Goal: Information Seeking & Learning: Learn about a topic

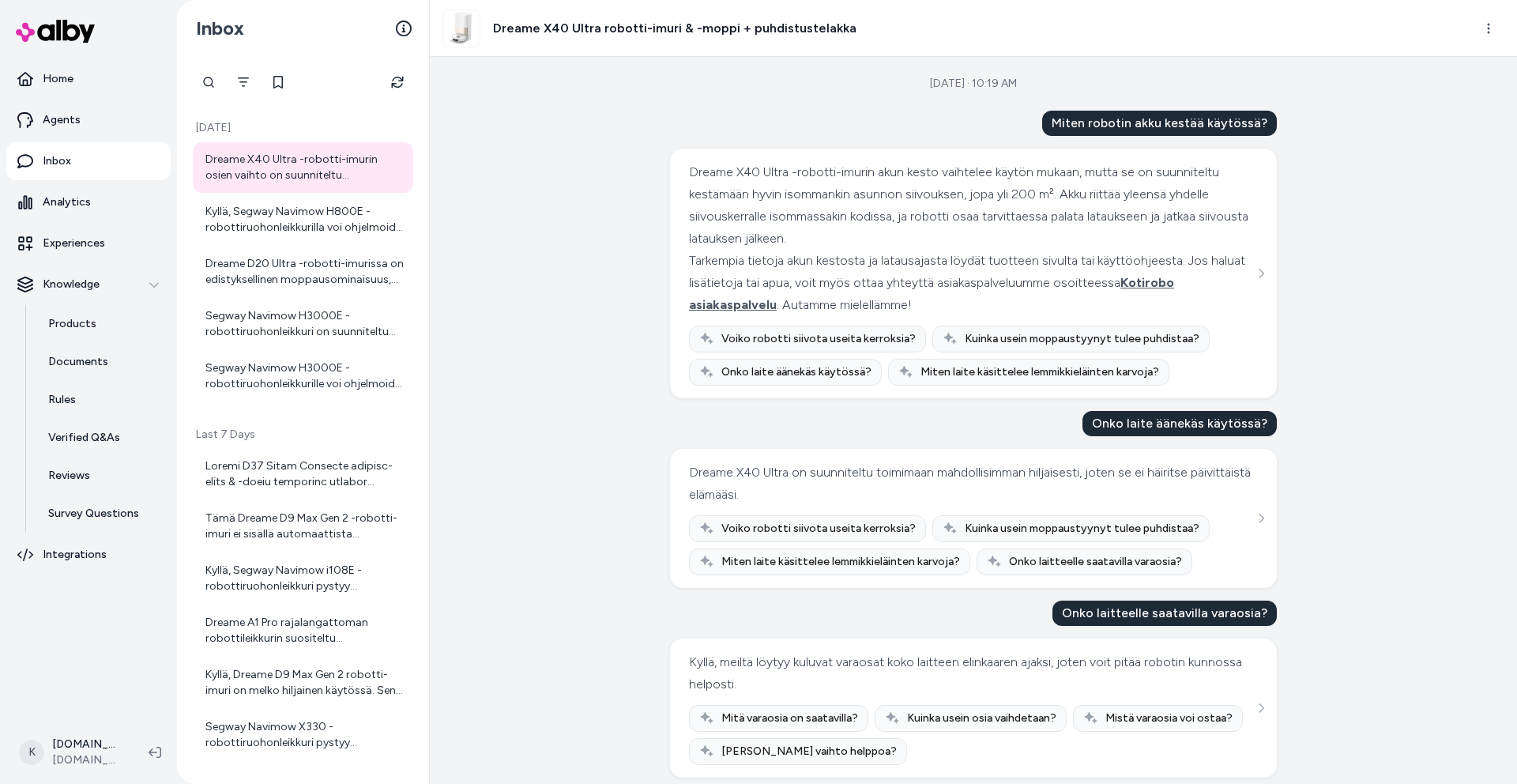
drag, startPoint x: 398, startPoint y: 78, endPoint x: 459, endPoint y: 139, distance: 86.3
click at [398, 78] on icon "Refresh" at bounding box center [398, 82] width 13 height 13
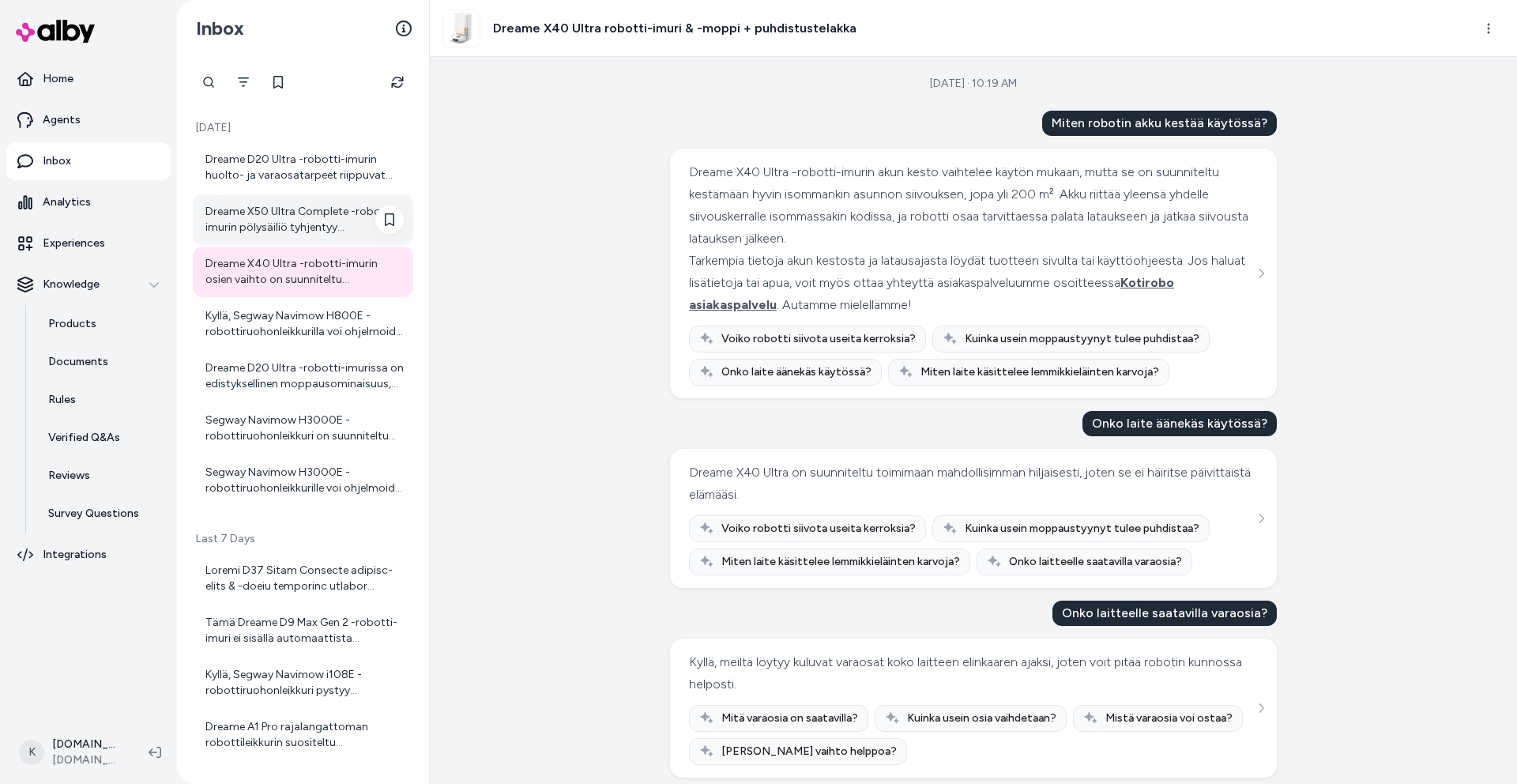
click at [283, 230] on div "Dreame X50 Ultra Complete -robotti-imurin pölysäiliö tyhjentyy automaattisesti …" at bounding box center [305, 219] width 198 height 31
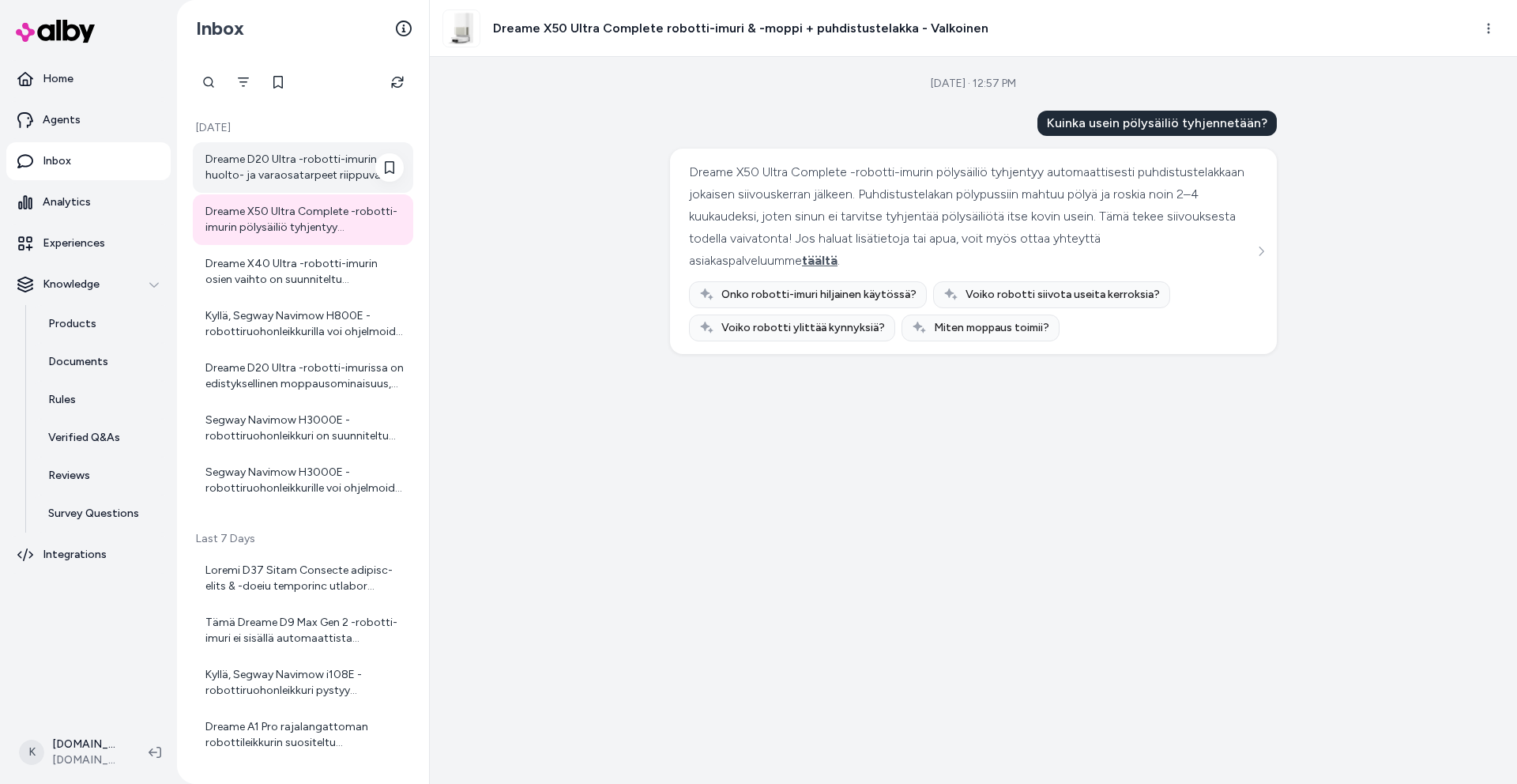
click at [291, 157] on div "Dreame D20 Ultra -robotti-imurin huolto- ja varaosatarpeet riippuvat käytöstä j…" at bounding box center [305, 167] width 198 height 31
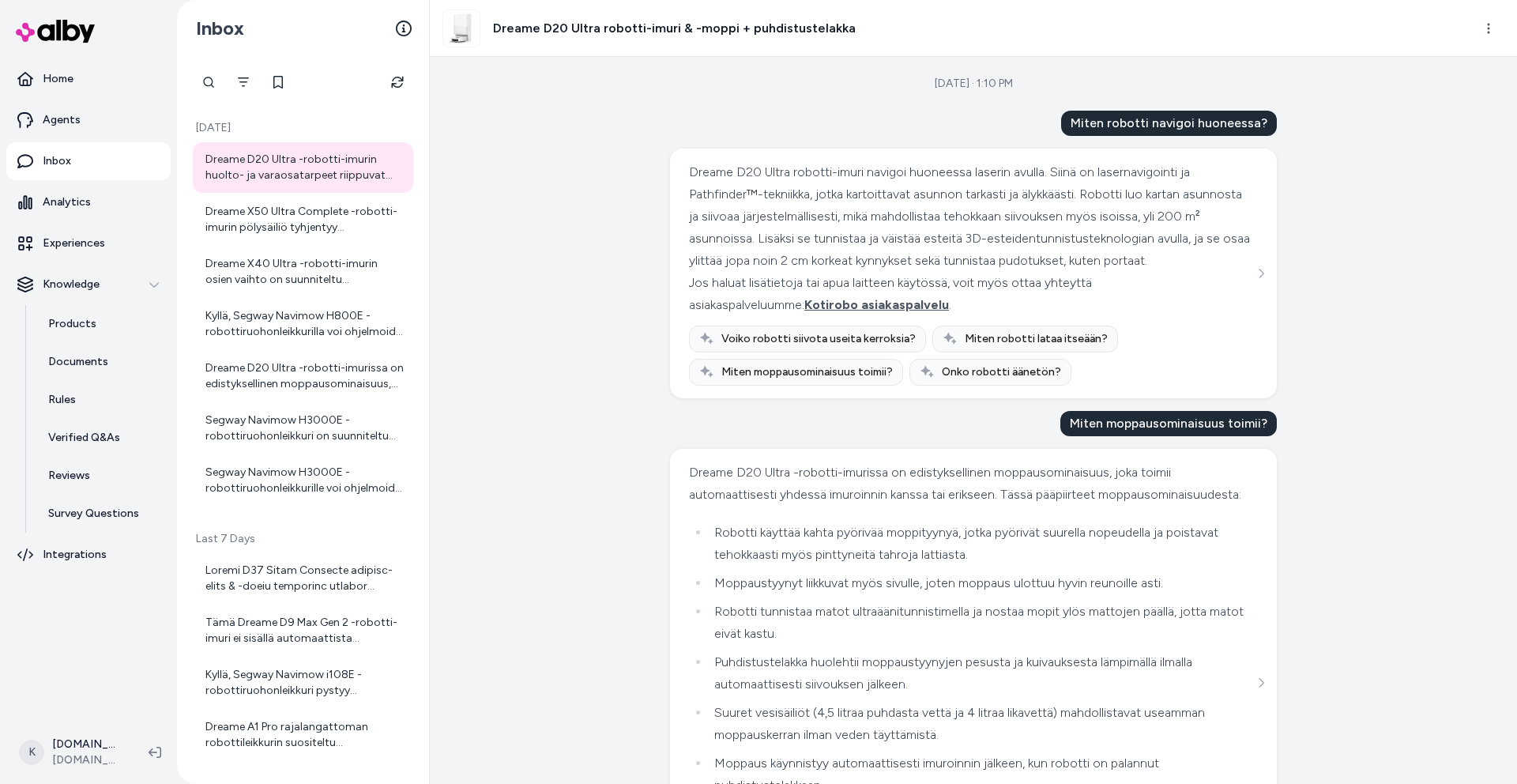
drag, startPoint x: 1391, startPoint y: 225, endPoint x: 1313, endPoint y: 71, distance: 172.6
click at [1391, 225] on div "Sep 05, 2025 · 1:10 PM Miten robotti navigoi huoneessa? Dreame D20 Ultra robott…" at bounding box center [973, 420] width 1087 height 726
click at [400, 76] on icon "Refresh" at bounding box center [398, 82] width 13 height 13
